Goal: Check status: Check status

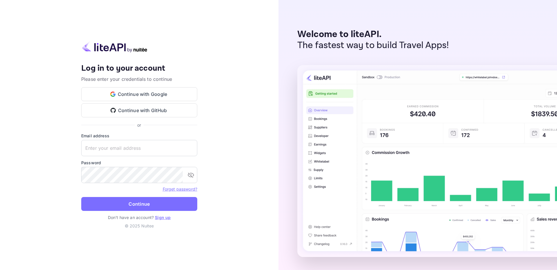
type input "adminpassword_support@yandex-team.ru"
click at [81, 197] on button "Continue" at bounding box center [139, 204] width 116 height 14
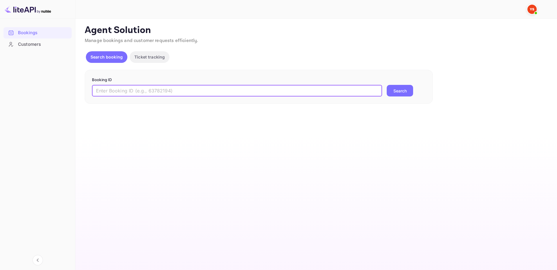
drag, startPoint x: 166, startPoint y: 90, endPoint x: 192, endPoint y: 96, distance: 27.1
click at [166, 90] on input "text" at bounding box center [237, 91] width 290 height 12
paste input "9880294"
type input "9880294"
click at [397, 92] on button "Search" at bounding box center [400, 91] width 26 height 12
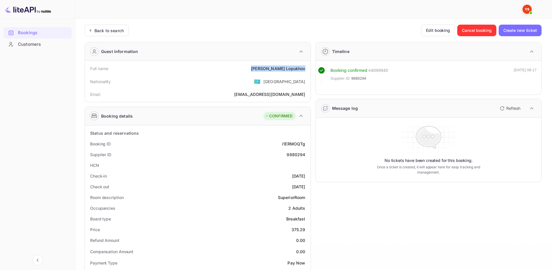
drag, startPoint x: 268, startPoint y: 68, endPoint x: 306, endPoint y: 68, distance: 38.6
click at [306, 68] on div "Full name Eduard Lopukhov" at bounding box center [197, 68] width 221 height 11
copy div "Eduard Lopukhov"
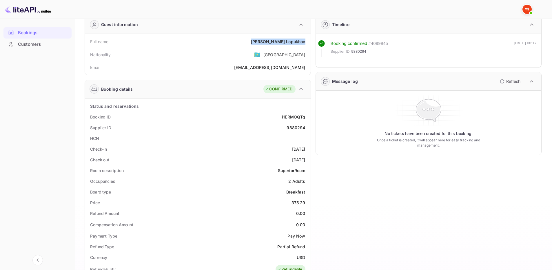
scroll to position [29, 0]
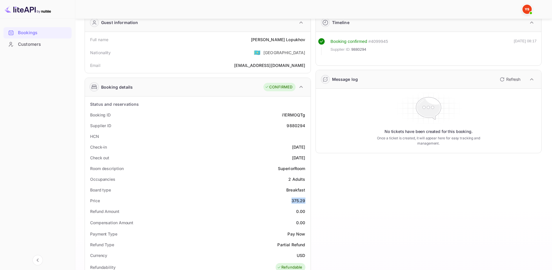
drag, startPoint x: 298, startPoint y: 202, endPoint x: 310, endPoint y: 199, distance: 12.1
click at [310, 199] on div "Status and reservations Booking ID i1ERMOQTg Supplier ID 9880294 HCN Check-in 2…" at bounding box center [198, 268] width 226 height 342
copy div "375.29"
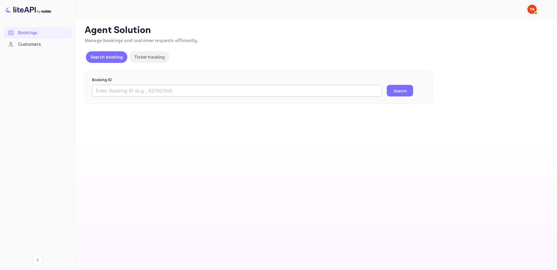
drag, startPoint x: 324, startPoint y: 97, endPoint x: 335, endPoint y: 95, distance: 10.8
click at [324, 97] on input "text" at bounding box center [237, 91] width 290 height 12
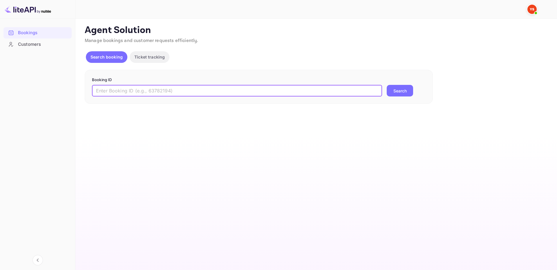
paste input "8261737"
type input "8261737"
click at [389, 90] on button "Search" at bounding box center [400, 91] width 26 height 12
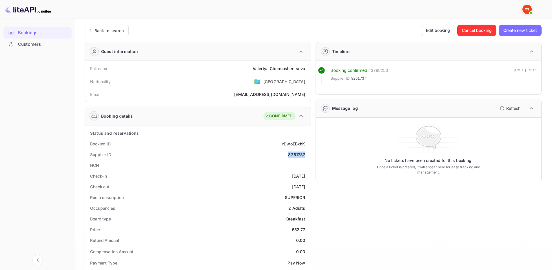
drag, startPoint x: 289, startPoint y: 157, endPoint x: 302, endPoint y: 151, distance: 14.4
click at [307, 155] on div "Supplier ID 8261737" at bounding box center [197, 154] width 221 height 11
drag, startPoint x: 250, startPoint y: 70, endPoint x: 307, endPoint y: 70, distance: 57.1
click at [307, 70] on div "Full name Valeriya Chermoshentseva" at bounding box center [197, 68] width 221 height 11
copy div "Valeriya Chermoshentseva"
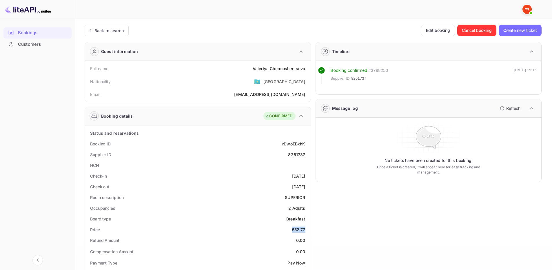
drag, startPoint x: 289, startPoint y: 229, endPoint x: 307, endPoint y: 231, distance: 18.7
click at [307, 231] on div "Price 552.77" at bounding box center [197, 229] width 221 height 11
copy div "552.77"
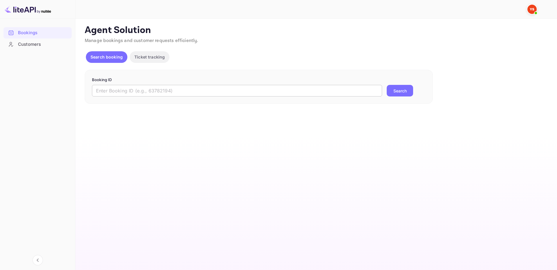
drag, startPoint x: 343, startPoint y: 89, endPoint x: 362, endPoint y: 90, distance: 18.9
click at [344, 89] on input "text" at bounding box center [237, 91] width 290 height 12
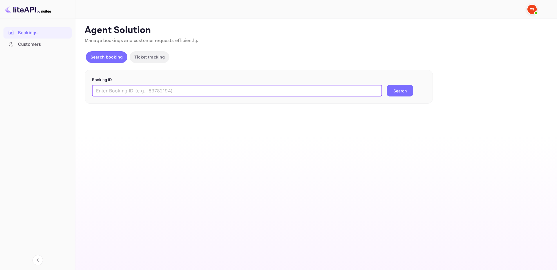
paste input "9870840"
type input "9870840"
click at [397, 87] on button "Search" at bounding box center [400, 91] width 26 height 12
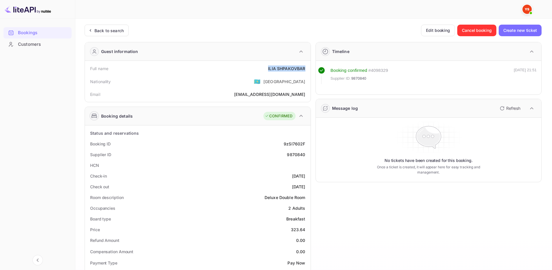
drag, startPoint x: 269, startPoint y: 68, endPoint x: 306, endPoint y: 69, distance: 37.7
click at [306, 69] on div "Full name ILIA SHPAKOVBAR" at bounding box center [197, 68] width 221 height 11
copy div "ILIA SHPAKOVBAR"
drag, startPoint x: 299, startPoint y: 229, endPoint x: 308, endPoint y: 229, distance: 8.4
click at [308, 229] on div "Price 323.64" at bounding box center [197, 229] width 221 height 11
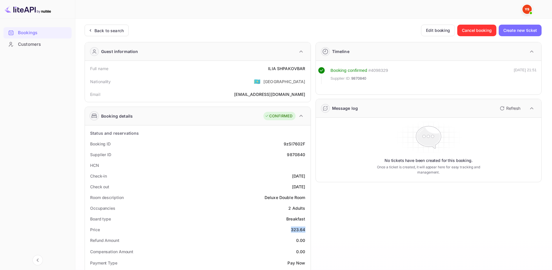
copy div "323.64"
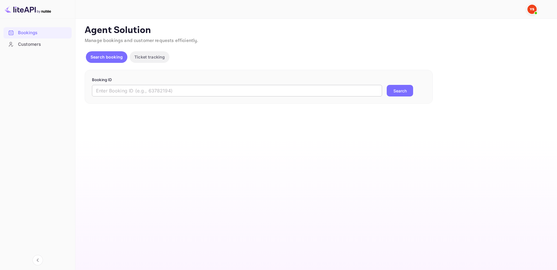
click at [359, 96] on input "text" at bounding box center [237, 91] width 290 height 12
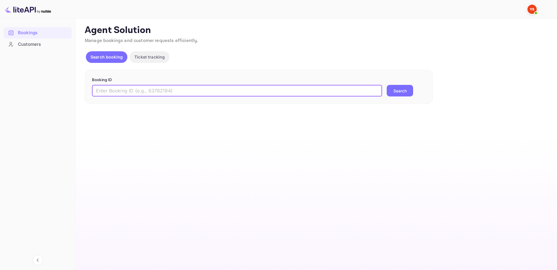
paste input "8091111"
type input "8091111"
click at [401, 92] on button "Search" at bounding box center [400, 91] width 26 height 12
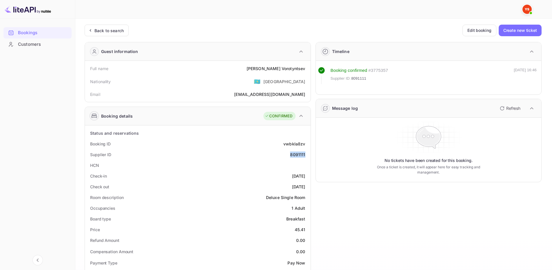
drag, startPoint x: 290, startPoint y: 153, endPoint x: 307, endPoint y: 153, distance: 16.6
click at [307, 153] on div "Supplier ID 8091111" at bounding box center [197, 154] width 221 height 11
copy div "8091111"
drag, startPoint x: 266, startPoint y: 68, endPoint x: 306, endPoint y: 69, distance: 40.3
click at [306, 69] on div "Full name Mikhail Vorotyntsev" at bounding box center [197, 68] width 221 height 11
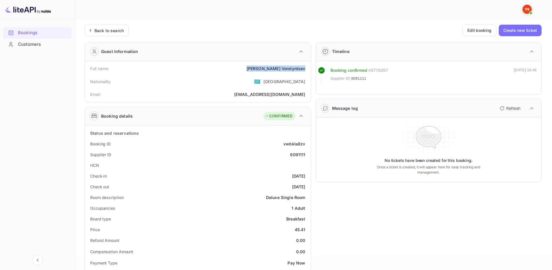
copy div "Mikhail Vorotyntsev"
drag, startPoint x: 301, startPoint y: 229, endPoint x: 306, endPoint y: 228, distance: 4.8
click at [306, 228] on div "Price 45.41" at bounding box center [197, 229] width 221 height 11
copy div "45.41"
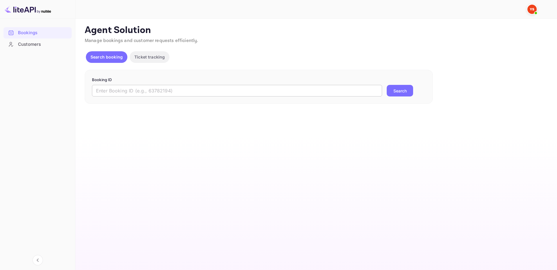
click at [326, 90] on input "text" at bounding box center [237, 91] width 290 height 12
paste input "9880530"
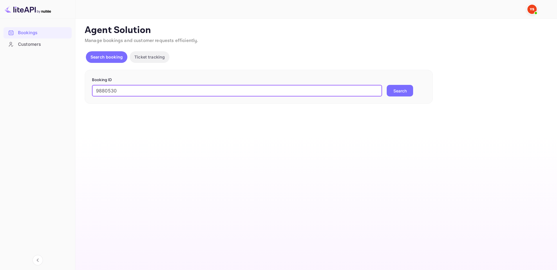
type input "9880530"
click at [392, 89] on button "Search" at bounding box center [400, 91] width 26 height 12
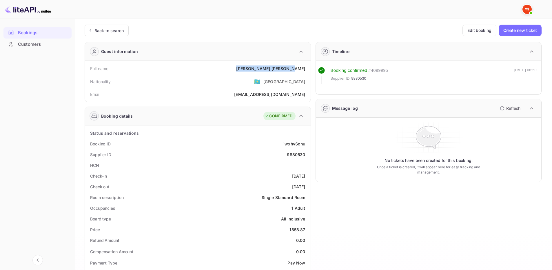
drag, startPoint x: 274, startPoint y: 67, endPoint x: 306, endPoint y: 70, distance: 32.6
click at [306, 70] on div "Full name [PERSON_NAME]" at bounding box center [197, 68] width 221 height 11
copy div "[PERSON_NAME]"
drag, startPoint x: 290, startPoint y: 228, endPoint x: 307, endPoint y: 227, distance: 16.5
click at [307, 227] on div "Price 1858.87" at bounding box center [197, 229] width 221 height 11
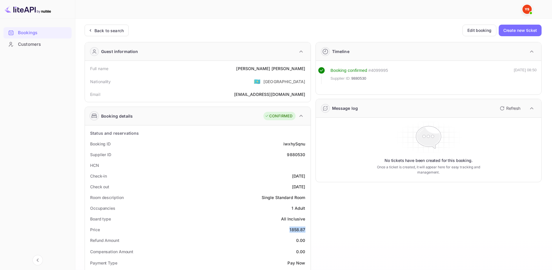
copy div "1858.87"
